Goal: Task Accomplishment & Management: Manage account settings

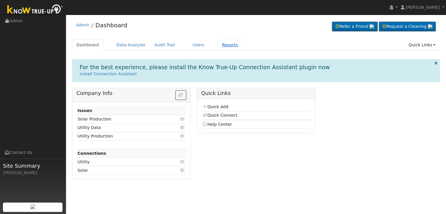
click at [217, 46] on link "Reports" at bounding box center [229, 45] width 25 height 11
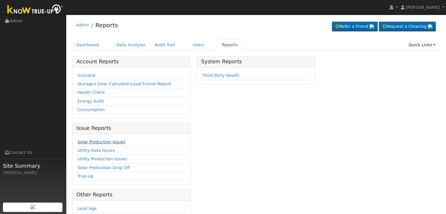
click at [98, 140] on link "Solar Production Issues" at bounding box center [101, 141] width 48 height 5
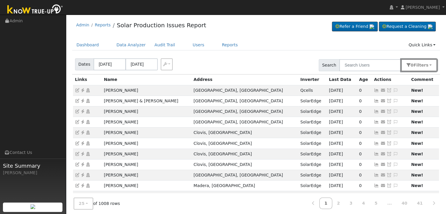
click at [425, 67] on span "Filter s" at bounding box center [420, 65] width 15 height 5
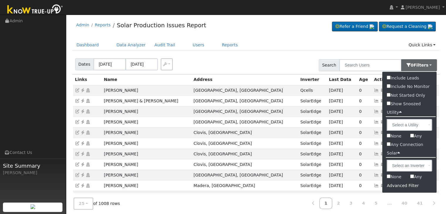
click at [404, 186] on div "Advanced Filter" at bounding box center [409, 185] width 54 height 9
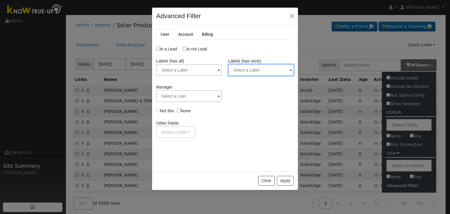
click at [261, 69] on input "text" at bounding box center [261, 70] width 66 height 12
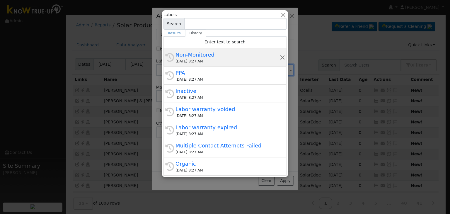
click at [224, 59] on div "09/17/2025 8:27 AM" at bounding box center [228, 61] width 104 height 5
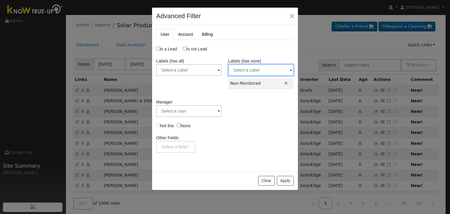
click at [259, 73] on input "text" at bounding box center [261, 70] width 66 height 12
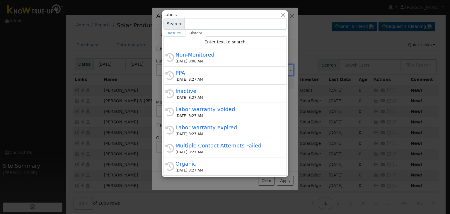
click at [220, 75] on div "PPA" at bounding box center [228, 73] width 104 height 8
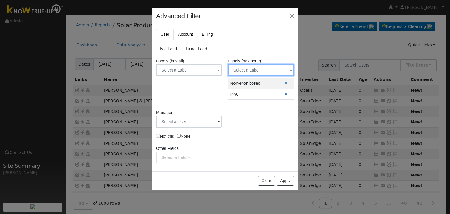
click at [257, 71] on input "text" at bounding box center [261, 70] width 66 height 12
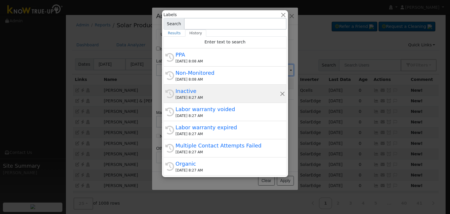
click at [213, 98] on div "09/17/2025 8:27 AM" at bounding box center [228, 97] width 104 height 5
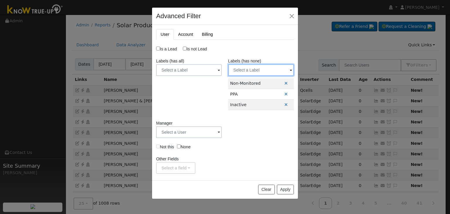
click at [264, 73] on input "text" at bounding box center [261, 70] width 66 height 12
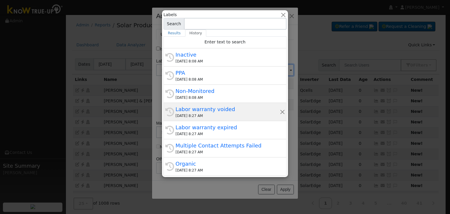
click at [203, 119] on div "History Labor warranty voided 09/17/2025 8:27 AM" at bounding box center [225, 112] width 123 height 18
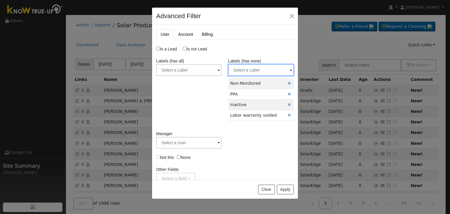
click at [259, 71] on input "text" at bounding box center [261, 70] width 66 height 12
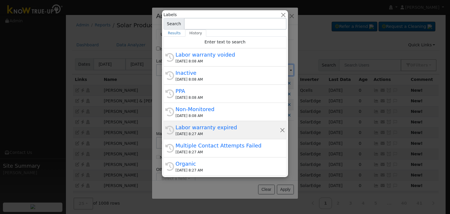
click at [215, 125] on div "Labor warranty expired" at bounding box center [228, 127] width 104 height 8
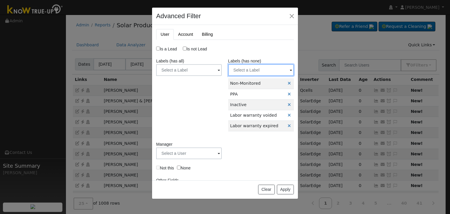
click at [261, 70] on input "text" at bounding box center [261, 70] width 66 height 12
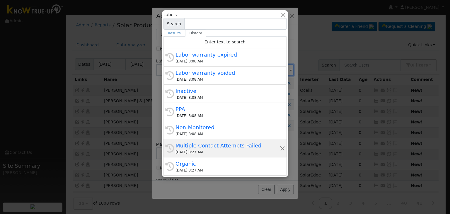
click at [205, 143] on div "Multiple Contact Attempts Failed" at bounding box center [228, 146] width 104 height 8
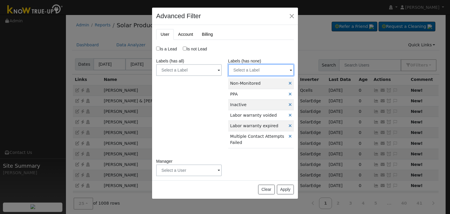
click at [260, 72] on input "text" at bounding box center [261, 70] width 66 height 12
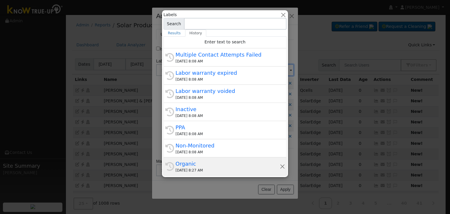
click at [197, 164] on div "Organic" at bounding box center [228, 164] width 104 height 8
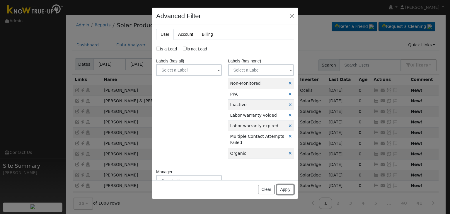
click at [284, 190] on button "Apply" at bounding box center [285, 190] width 17 height 10
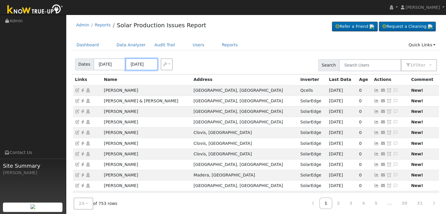
click at [141, 65] on input "09/17/2025" at bounding box center [141, 64] width 32 height 12
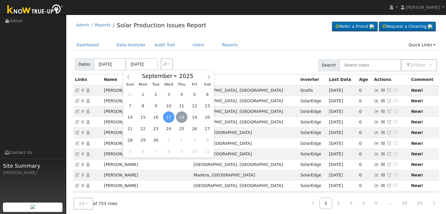
click at [182, 116] on span "18" at bounding box center [181, 116] width 11 height 11
type input "[DATE]"
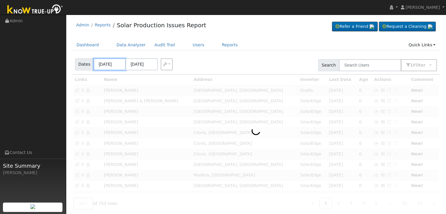
click at [114, 63] on input "09/14/2025" at bounding box center [109, 64] width 32 height 12
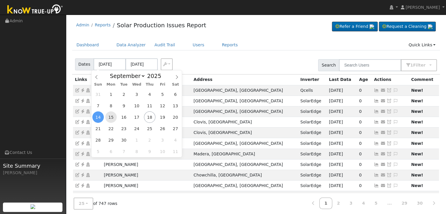
click at [113, 117] on span "15" at bounding box center [110, 116] width 11 height 11
type input "09/15/2025"
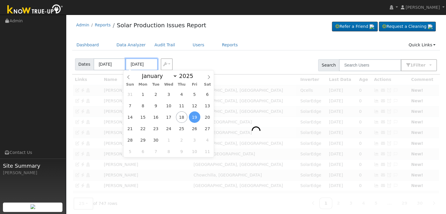
click at [138, 66] on input "09/19/2025" at bounding box center [141, 64] width 32 height 12
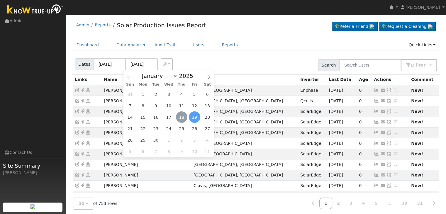
click at [180, 118] on span "18" at bounding box center [181, 116] width 11 height 11
type input "[DATE]"
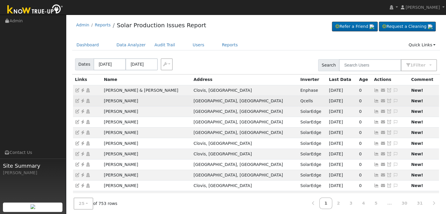
drag, startPoint x: 100, startPoint y: 100, endPoint x: 152, endPoint y: 98, distance: 52.8
click at [152, 98] on tr "Christopher Campo Fresno, CA Qcells 09/17/25 0 Send Email... Copy a Link Reset …" at bounding box center [256, 101] width 366 height 11
copy tr "Christopher Campo"
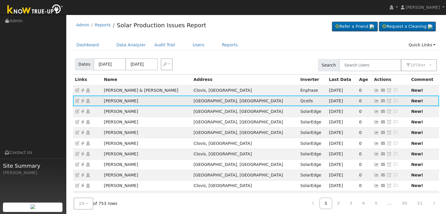
click at [393, 102] on icon at bounding box center [395, 101] width 5 height 4
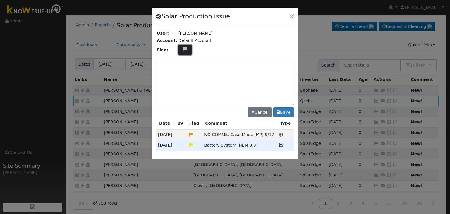
click at [182, 47] on icon at bounding box center [185, 49] width 7 height 5
click at [181, 72] on div at bounding box center [184, 71] width 7 height 6
click at [190, 78] on textarea at bounding box center [225, 84] width 138 height 44
click at [183, 48] on icon at bounding box center [185, 49] width 7 height 5
click at [182, 76] on icon at bounding box center [184, 77] width 7 height 5
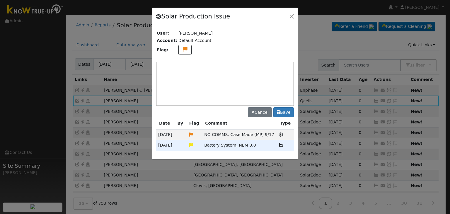
click at [183, 72] on textarea at bounding box center [225, 84] width 138 height 44
drag, startPoint x: 204, startPoint y: 134, endPoint x: 273, endPoint y: 132, distance: 69.2
click at [273, 132] on tr "09/17/25 NO COMMS. Case Made (MP) 9/17 Solar Production Issue" at bounding box center [225, 135] width 138 height 11
copy tr "NO COMMS. Case Made (MP) 9/17"
click at [183, 68] on textarea at bounding box center [225, 84] width 138 height 44
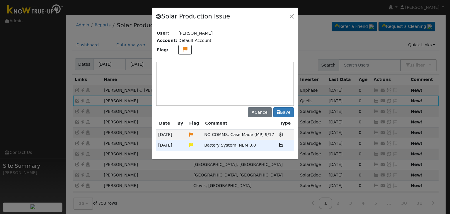
paste textarea "NO COMMS. Case Made (MP) 9/17"
click at [166, 65] on textarea "NO COMMS. Case Made (MP) 9/17" at bounding box center [225, 84] width 138 height 44
click at [224, 64] on textarea "NO COMMS. Case Made (MP) 9/17" at bounding box center [225, 84] width 138 height 44
type textarea "NO COMMS. Case Made. Pending with client. (MP) 9/18"
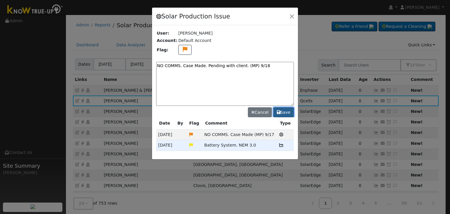
click at [285, 110] on button "Save" at bounding box center [283, 112] width 21 height 10
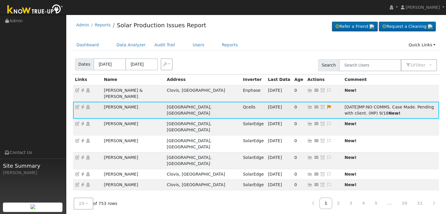
click at [320, 105] on icon at bounding box center [322, 107] width 5 height 4
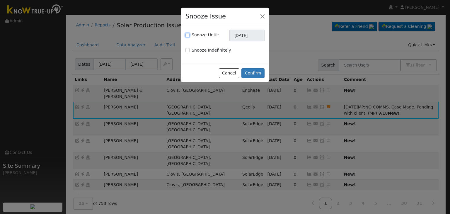
click at [188, 35] on input "Snooze Until:" at bounding box center [188, 35] width 4 height 4
checkbox input "true"
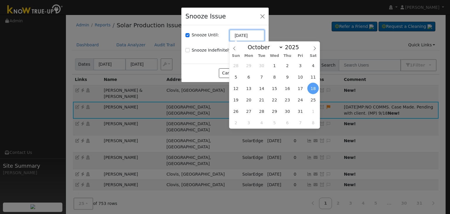
click at [236, 37] on input "[DATE]" at bounding box center [246, 36] width 35 height 12
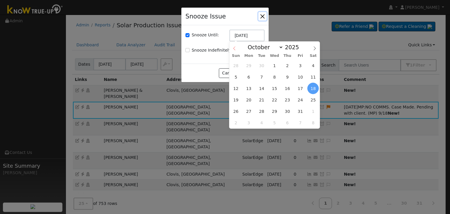
click at [235, 47] on icon at bounding box center [234, 48] width 4 height 4
select select "8"
click at [290, 99] on span "25" at bounding box center [287, 99] width 11 height 11
type input "09/25/2025"
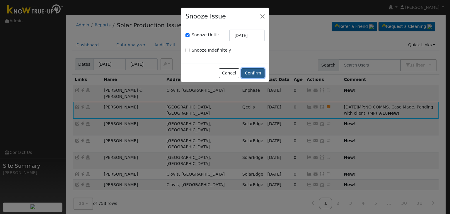
click at [257, 75] on button "Confirm" at bounding box center [252, 73] width 23 height 10
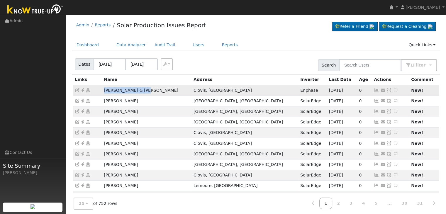
drag, startPoint x: 103, startPoint y: 91, endPoint x: 152, endPoint y: 88, distance: 49.0
click at [152, 89] on td "Syndi & William Day" at bounding box center [147, 90] width 90 height 11
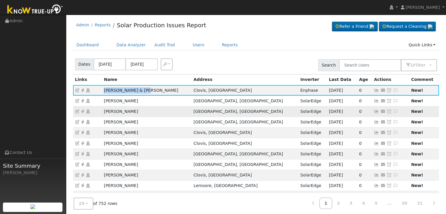
copy td "Syndi & William Day"
click at [82, 91] on icon at bounding box center [82, 90] width 5 height 4
click at [393, 89] on icon at bounding box center [395, 90] width 5 height 4
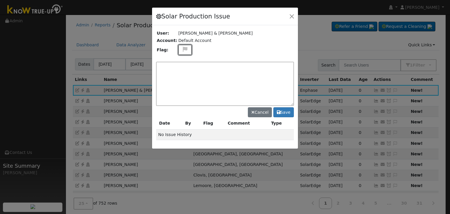
click at [183, 48] on icon at bounding box center [185, 49] width 7 height 5
click at [183, 75] on icon at bounding box center [184, 77] width 7 height 5
click at [184, 70] on textarea at bounding box center [225, 84] width 138 height 44
type textarea "NO COMMS. Case Made. (MP) 9/18"
click at [288, 114] on button "Save" at bounding box center [283, 112] width 21 height 10
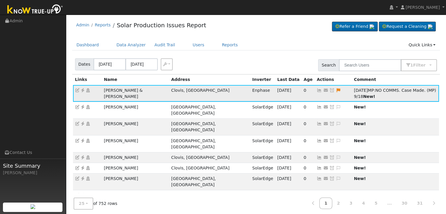
drag, startPoint x: 289, startPoint y: 90, endPoint x: 245, endPoint y: 77, distance: 45.9
click at [329, 90] on icon at bounding box center [331, 90] width 5 height 4
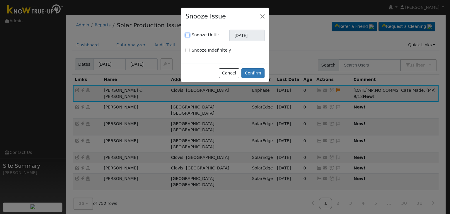
click at [187, 35] on input "Snooze Until:" at bounding box center [188, 35] width 4 height 4
checkbox input "true"
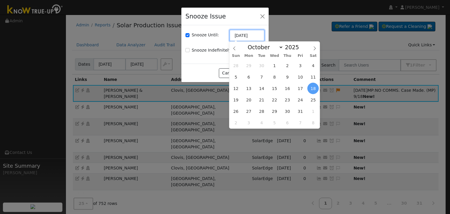
click at [233, 37] on input "[DATE]" at bounding box center [246, 36] width 35 height 12
drag, startPoint x: 235, startPoint y: 48, endPoint x: 242, endPoint y: 42, distance: 8.9
click at [235, 48] on icon at bounding box center [234, 48] width 4 height 4
select select "8"
click at [285, 101] on span "25" at bounding box center [287, 99] width 11 height 11
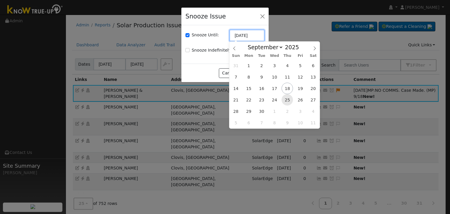
type input "09/25/2025"
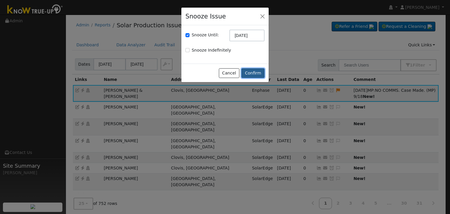
click at [254, 74] on button "Confirm" at bounding box center [252, 73] width 23 height 10
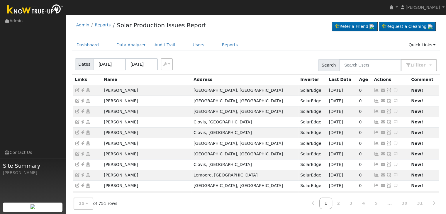
drag, startPoint x: 256, startPoint y: 52, endPoint x: 253, endPoint y: 53, distance: 3.2
click at [256, 52] on div "Dashboard Data Analyzer Audit Trail Users Reports Quick Links Quick Add Quick C…" at bounding box center [256, 48] width 368 height 17
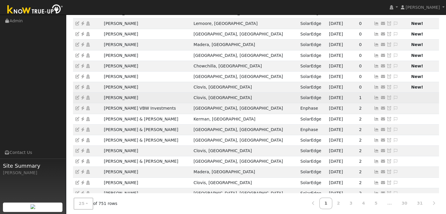
scroll to position [163, 0]
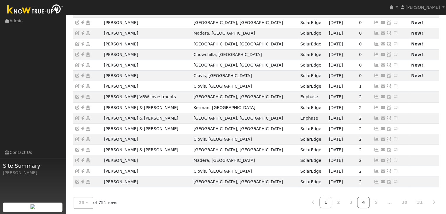
click at [368, 200] on link "4" at bounding box center [363, 202] width 13 height 11
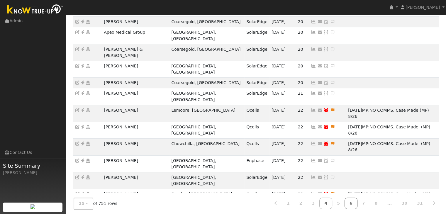
click at [357, 201] on link "6" at bounding box center [350, 203] width 13 height 11
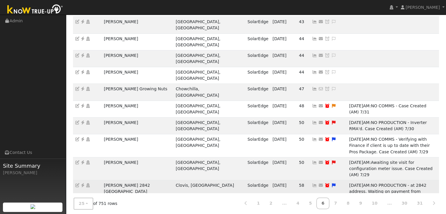
scroll to position [183, 0]
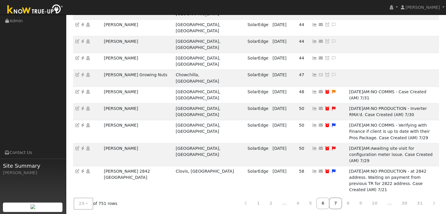
click at [342, 203] on link "7" at bounding box center [335, 203] width 13 height 11
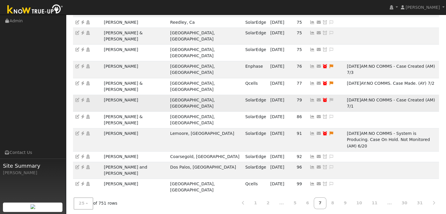
scroll to position [182, 0]
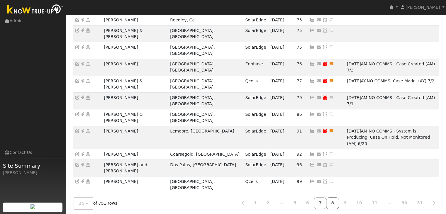
click at [339, 200] on link "8" at bounding box center [332, 203] width 13 height 11
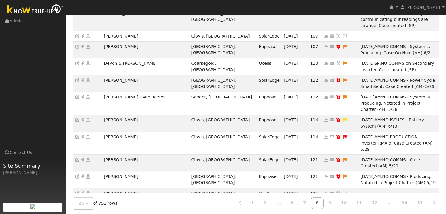
scroll to position [147, 0]
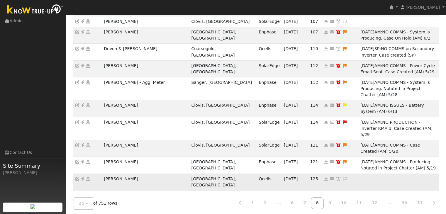
drag, startPoint x: 101, startPoint y: 129, endPoint x: 147, endPoint y: 127, distance: 46.6
click at [147, 173] on tr "Carlos Madrigal Porterville, CA Qcells 09/17/25 125 Send Email... Copy a Link R…" at bounding box center [256, 181] width 366 height 17
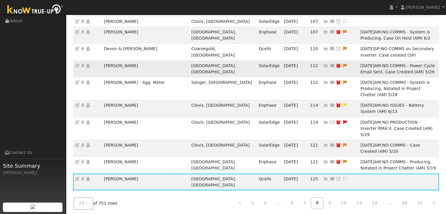
copy tr "Carlos Madrigal"
click at [83, 177] on icon at bounding box center [82, 179] width 5 height 4
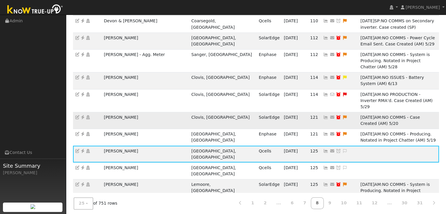
scroll to position [176, 0]
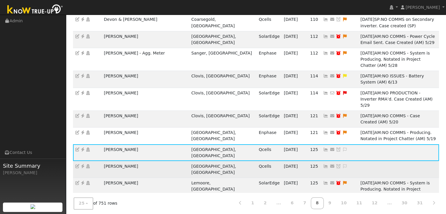
drag, startPoint x: 104, startPoint y: 109, endPoint x: 140, endPoint y: 110, distance: 35.8
click at [140, 161] on td "[PERSON_NAME]" at bounding box center [145, 169] width 87 height 17
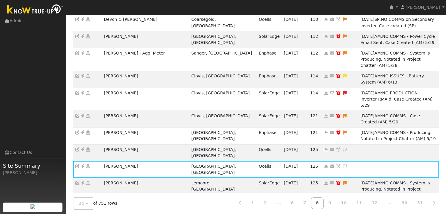
copy td "[PERSON_NAME]"
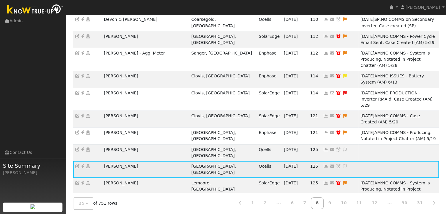
click at [83, 164] on icon at bounding box center [82, 166] width 5 height 4
click at [342, 164] on icon at bounding box center [344, 166] width 5 height 4
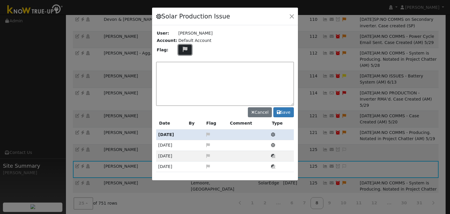
click at [184, 49] on icon at bounding box center [185, 49] width 7 height 5
click at [184, 77] on icon at bounding box center [184, 77] width 7 height 5
click at [180, 74] on textarea at bounding box center [225, 84] width 138 height 44
type textarea "NO COMMS. Case Made (MP) 9/18"
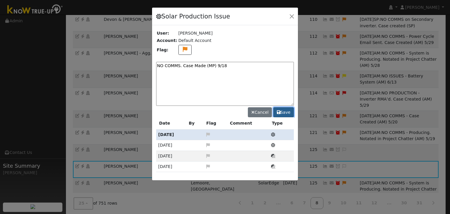
click at [279, 114] on button "Save" at bounding box center [283, 112] width 21 height 10
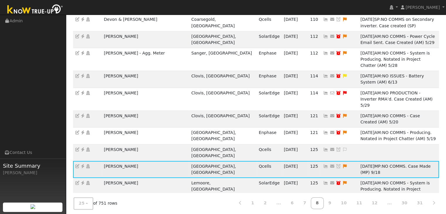
click at [336, 164] on icon at bounding box center [338, 166] width 5 height 4
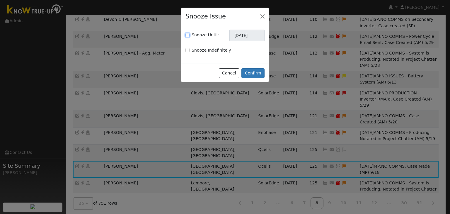
click at [188, 35] on input "Snooze Until:" at bounding box center [188, 35] width 4 height 4
checkbox input "true"
click at [246, 37] on input "[DATE]" at bounding box center [246, 36] width 35 height 12
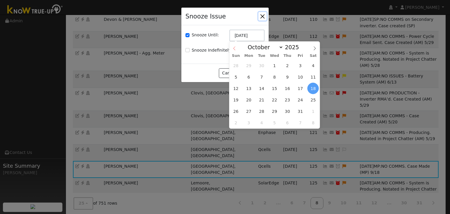
click at [234, 48] on icon at bounding box center [234, 49] width 2 height 4
select select "8"
click at [289, 101] on span "25" at bounding box center [287, 99] width 11 height 11
type input "09/25/2025"
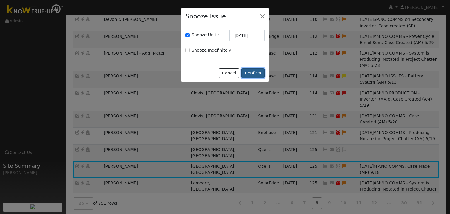
click at [257, 72] on button "Confirm" at bounding box center [252, 73] width 23 height 10
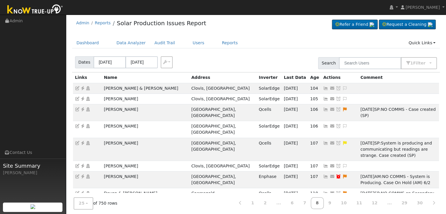
scroll to position [0, 0]
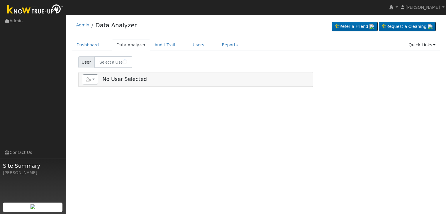
type input "[PERSON_NAME] & [PERSON_NAME]"
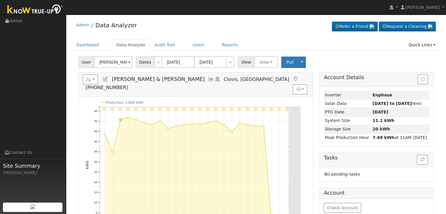
click at [292, 78] on icon at bounding box center [295, 78] width 6 height 5
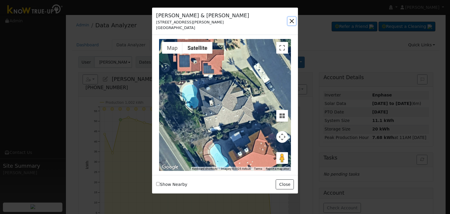
click at [291, 22] on button "button" at bounding box center [292, 21] width 8 height 8
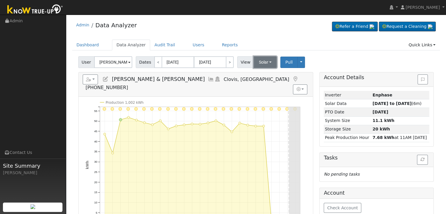
click at [265, 61] on button "Solar" at bounding box center [264, 62] width 23 height 12
click at [264, 73] on link "Utility" at bounding box center [272, 75] width 41 height 8
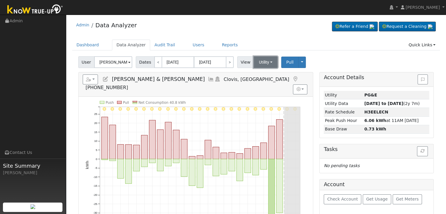
click at [266, 61] on button "Utility" at bounding box center [265, 62] width 24 height 12
click at [263, 84] on link "Solar" at bounding box center [272, 83] width 41 height 8
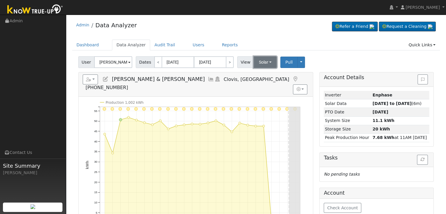
click at [263, 62] on button "Solar" at bounding box center [264, 62] width 23 height 12
click at [263, 73] on link "Utility" at bounding box center [272, 75] width 41 height 8
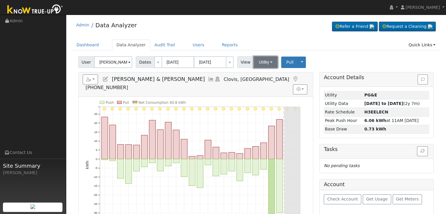
click at [267, 59] on button "Utility" at bounding box center [265, 62] width 24 height 12
click at [263, 84] on link "Solar" at bounding box center [272, 83] width 41 height 8
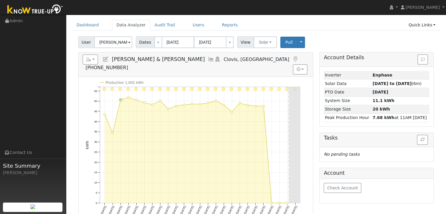
scroll to position [59, 0]
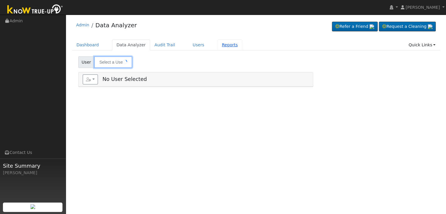
type input "[PERSON_NAME]"
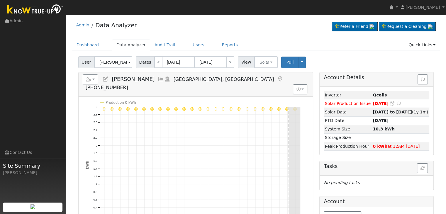
click at [277, 78] on icon at bounding box center [280, 78] width 6 height 5
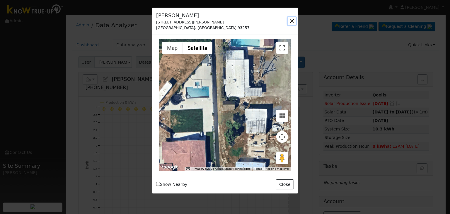
click at [292, 21] on button "button" at bounding box center [292, 21] width 8 height 8
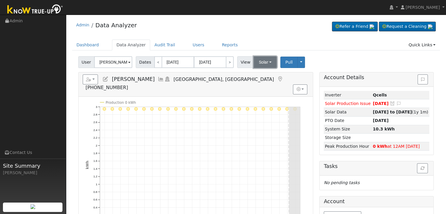
click at [260, 60] on button "Solar" at bounding box center [264, 62] width 23 height 12
click at [260, 74] on link "Utility" at bounding box center [272, 75] width 41 height 8
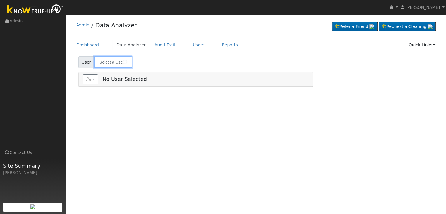
type input "[PERSON_NAME]"
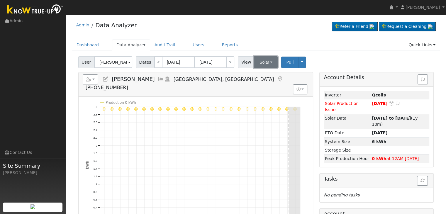
click at [262, 62] on button "Solar" at bounding box center [265, 62] width 23 height 12
click at [260, 75] on link "Utility" at bounding box center [273, 75] width 41 height 8
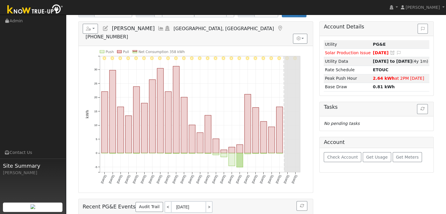
scroll to position [59, 0]
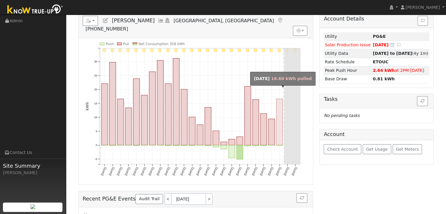
click at [279, 132] on rect "onclick=""" at bounding box center [279, 122] width 6 height 46
type input "[DATE]"
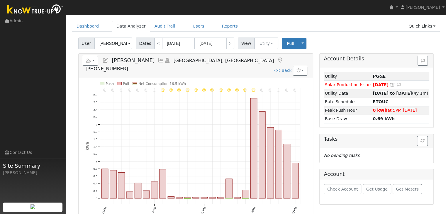
scroll to position [29, 0]
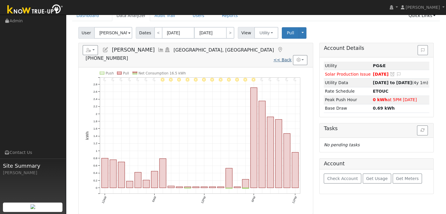
click at [285, 57] on link "<< Back" at bounding box center [282, 59] width 18 height 5
type input "[DATE]"
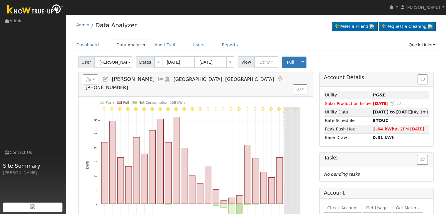
click at [277, 77] on icon at bounding box center [280, 78] width 6 height 5
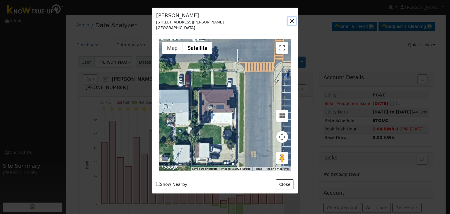
click at [291, 20] on button "button" at bounding box center [292, 21] width 8 height 8
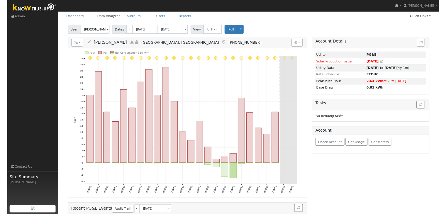
scroll to position [29, 0]
